Goal: Information Seeking & Learning: Stay updated

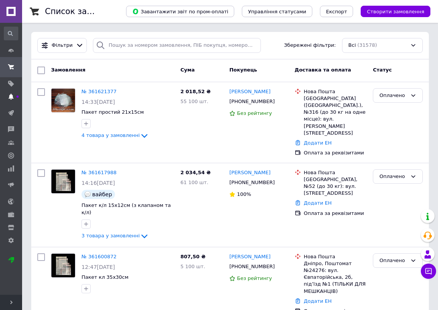
click at [11, 94] on use at bounding box center [10, 97] width 5 height 6
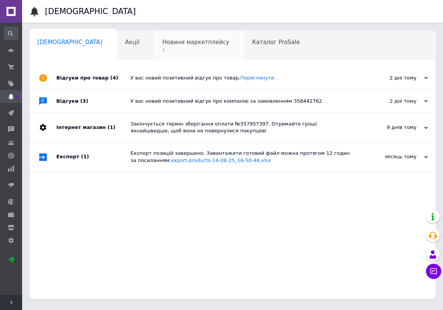
click at [163, 42] on span "Новини маркетплейсу" at bounding box center [195, 42] width 67 height 7
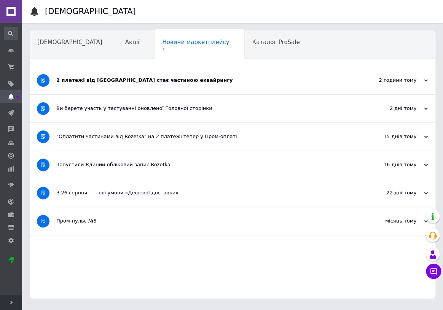
click at [91, 78] on div "2 платежі від [GEOGRAPHIC_DATA] стає частиною еквайрингу" at bounding box center [204, 80] width 296 height 7
